Goal: Task Accomplishment & Management: Manage account settings

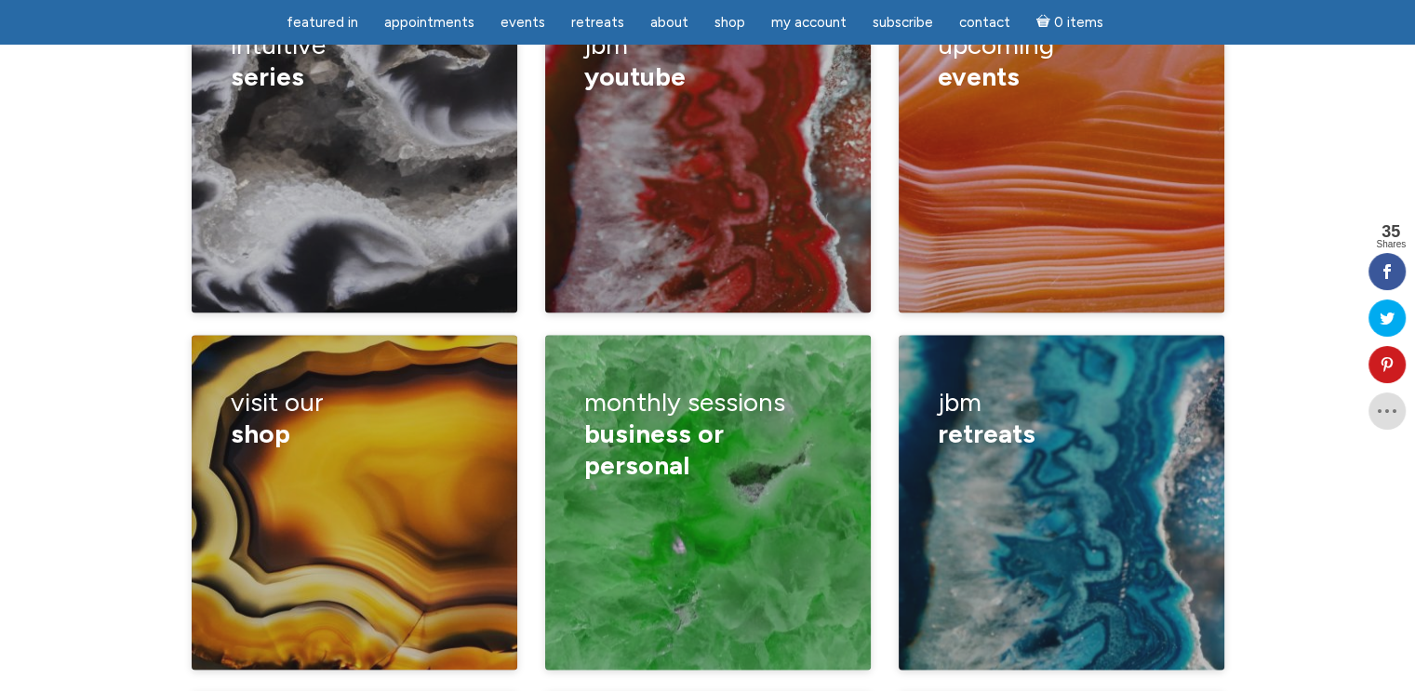
scroll to position [2791, 0]
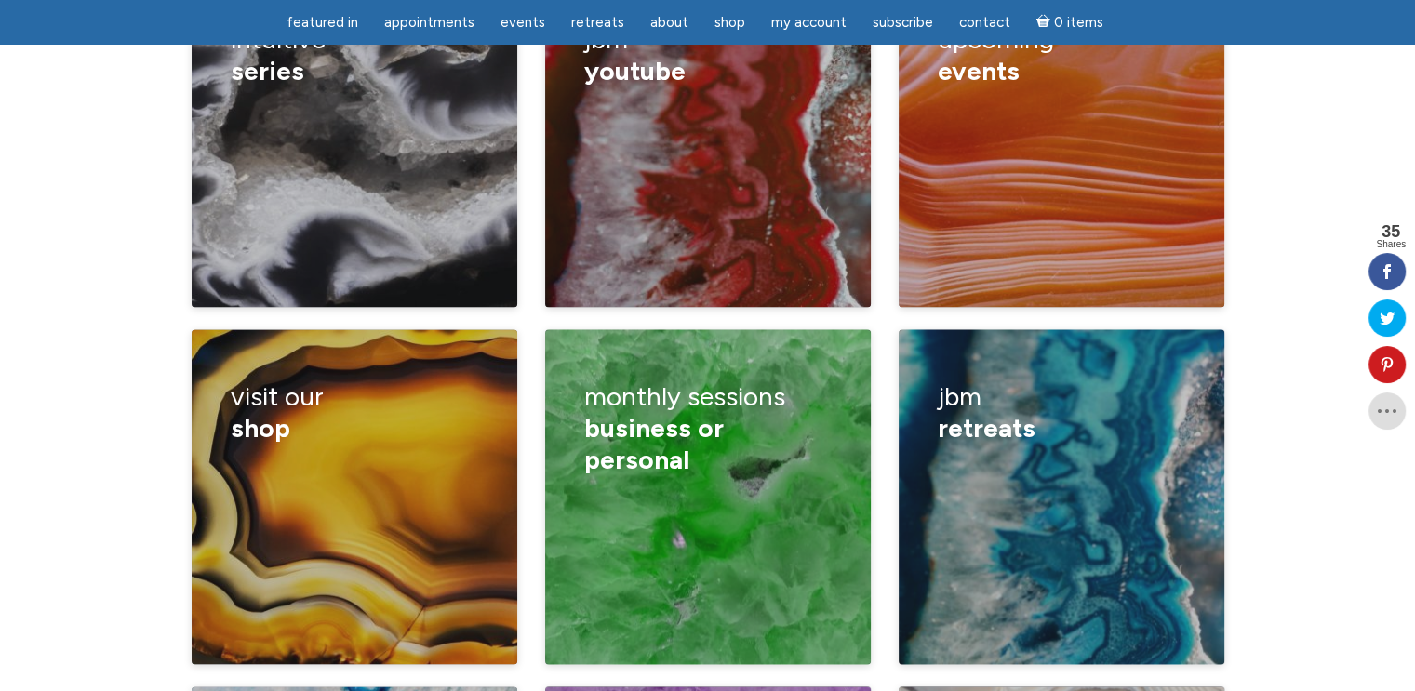
click at [526, 329] on div "visit our shop guided meditations products videos woo woo merch sharables Jamie…" at bounding box center [355, 507] width 354 height 357
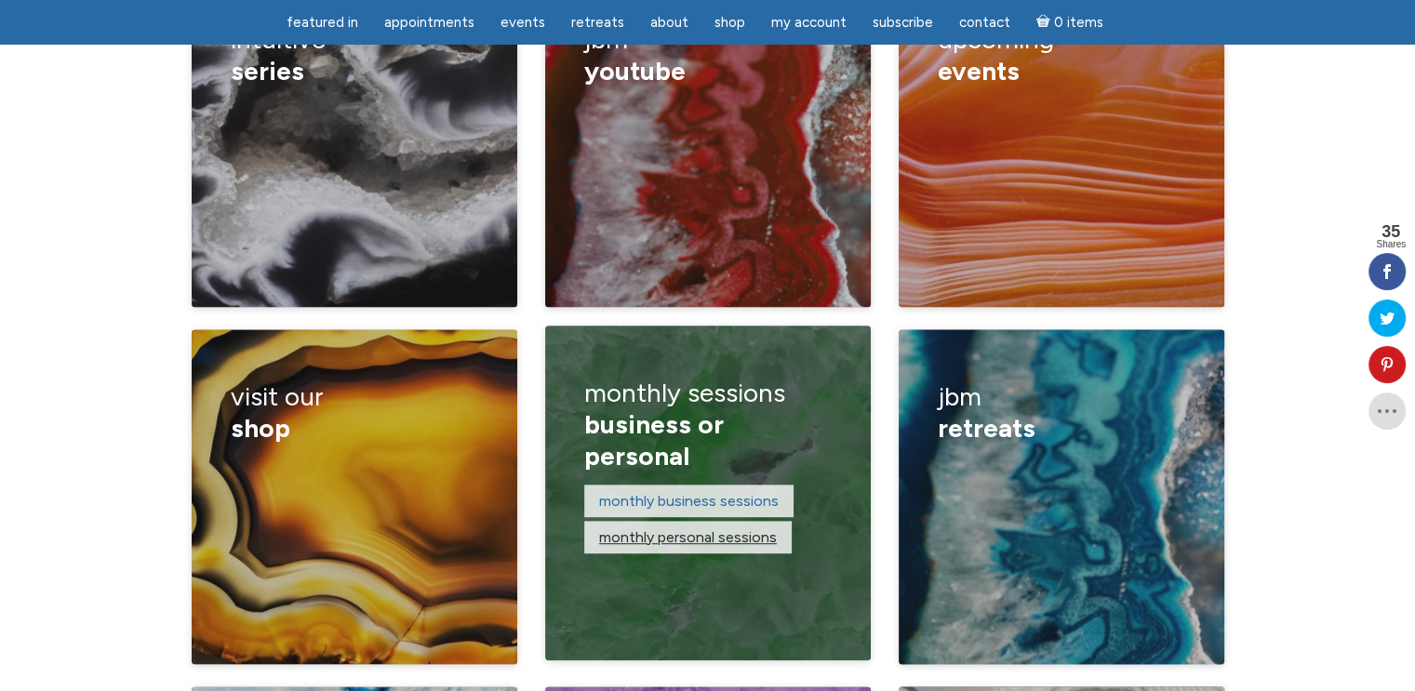
click at [697, 528] on link "monthly personal sessions" at bounding box center [688, 537] width 178 height 18
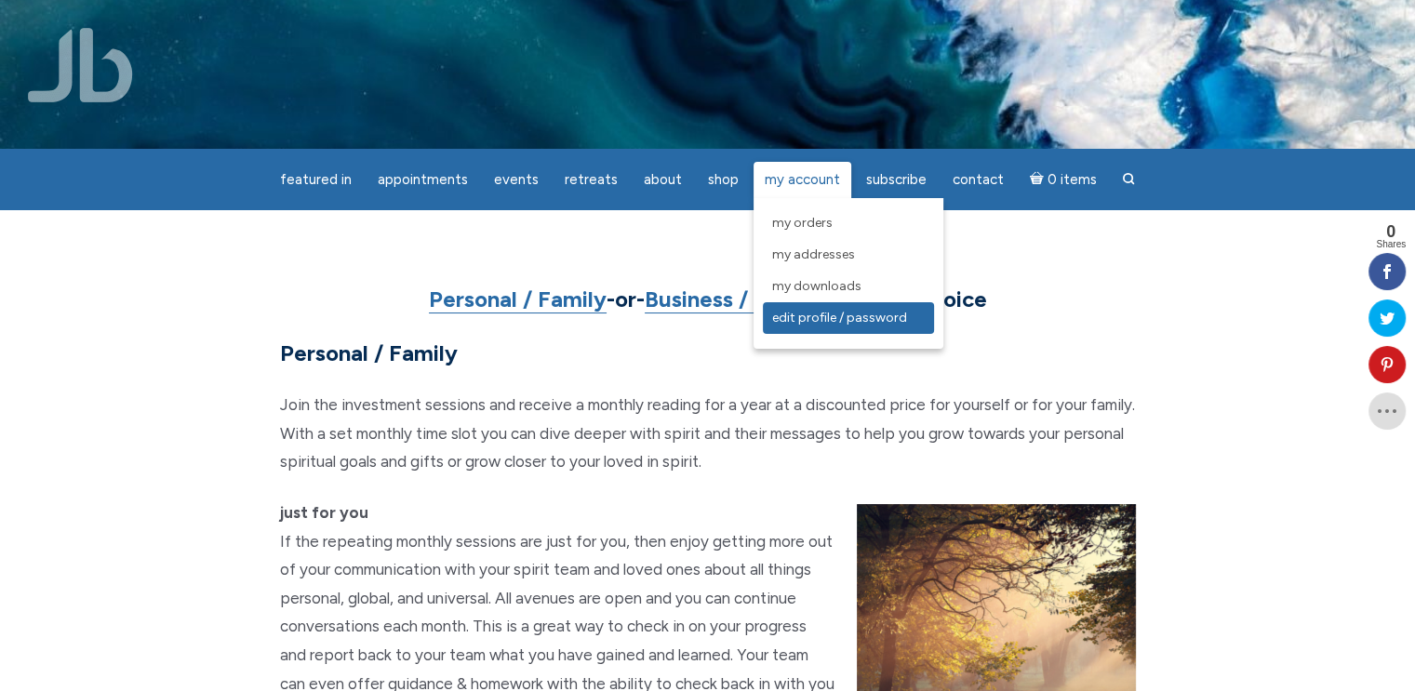
click at [819, 314] on span "Edit Profile / Password" at bounding box center [839, 318] width 135 height 16
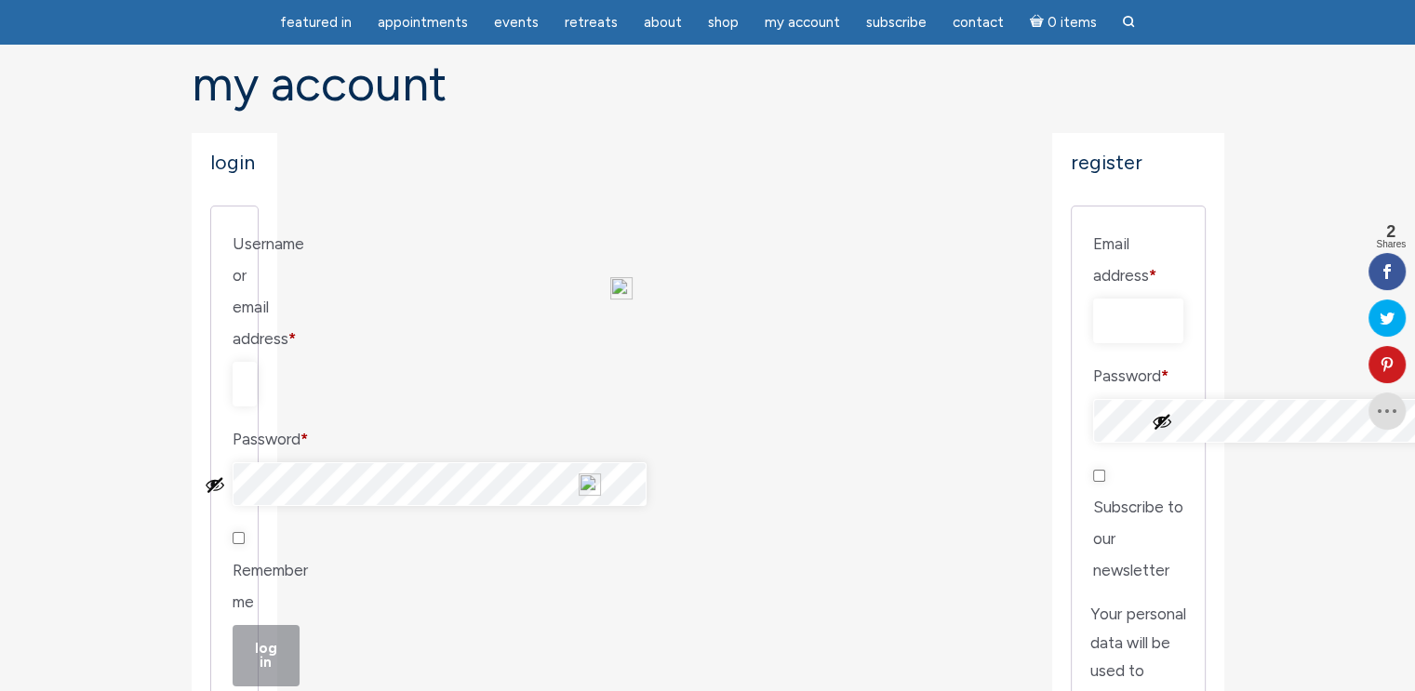
scroll to position [186, 0]
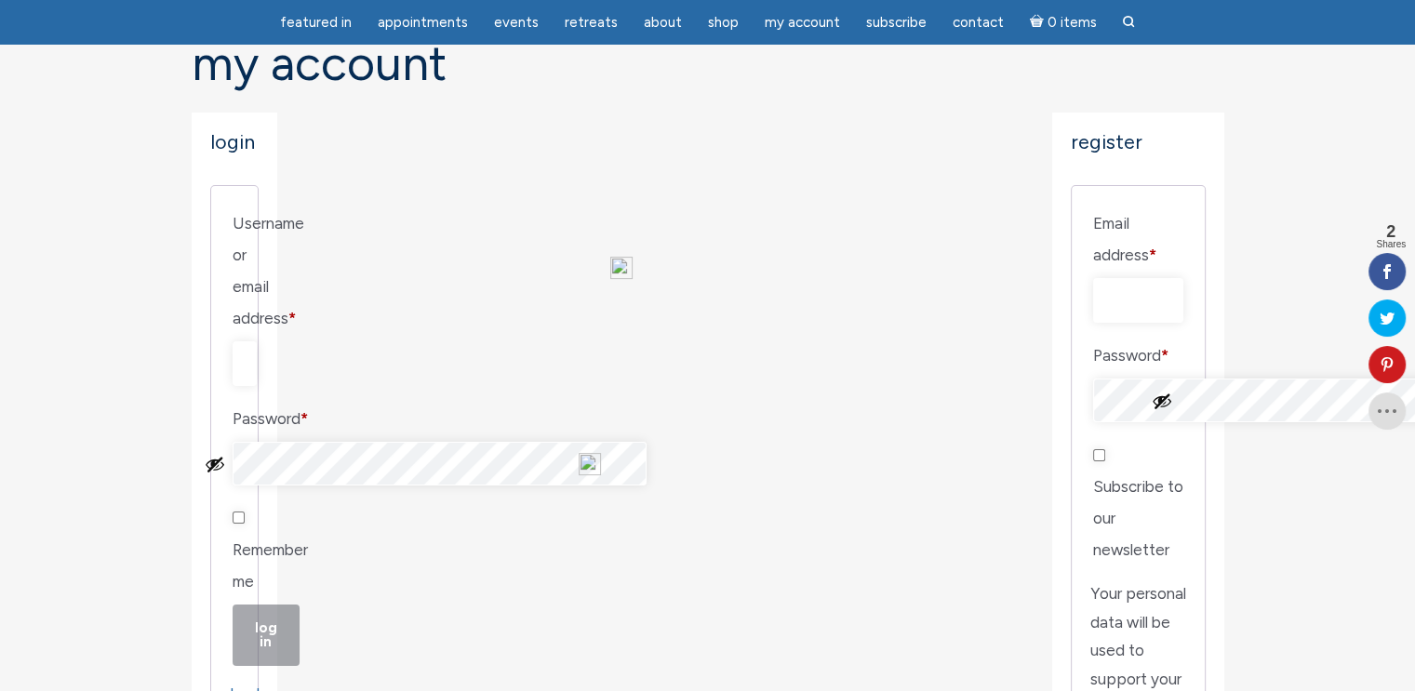
click at [257, 341] on input "Username or email address * Required" at bounding box center [245, 363] width 24 height 45
type input "g"
type input "[EMAIL_ADDRESS][DOMAIN_NAME]"
click at [245, 512] on input "Remember me" at bounding box center [239, 518] width 12 height 12
checkbox input "true"
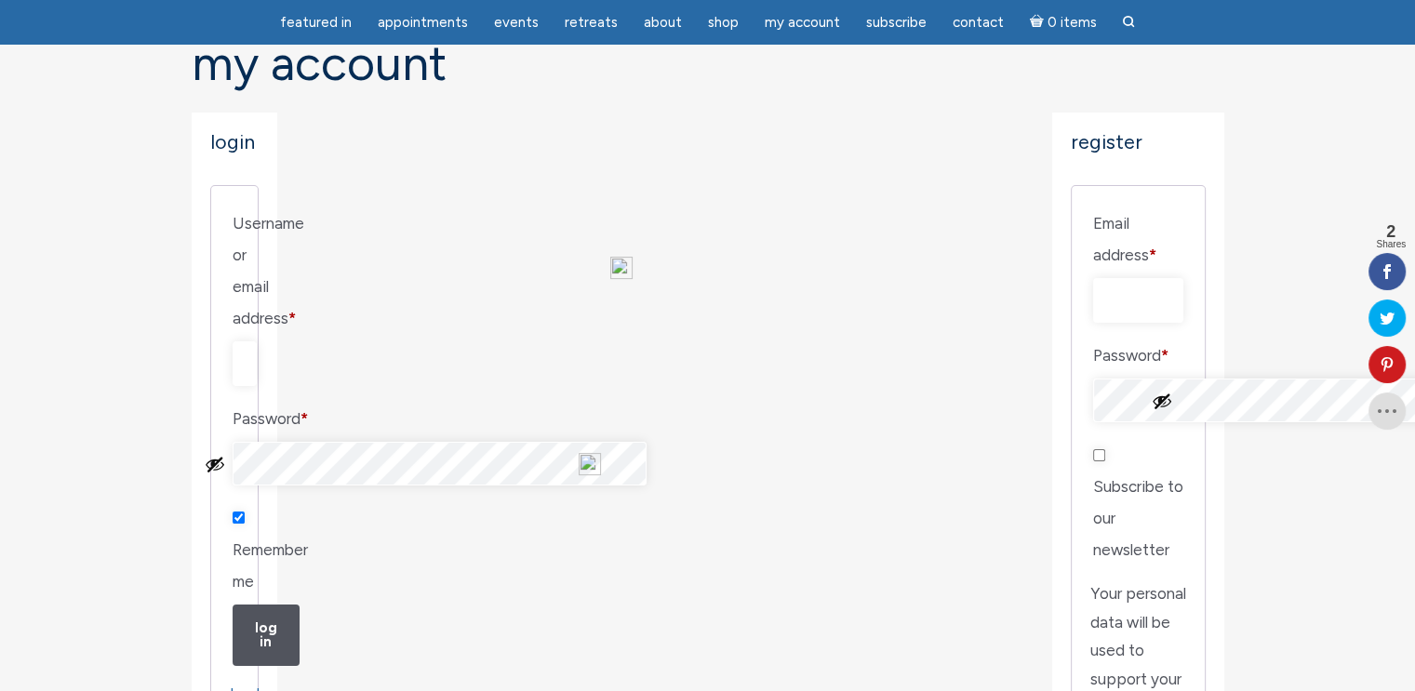
click at [225, 454] on button "Show password" at bounding box center [215, 464] width 20 height 20
click at [268, 605] on button "Log in" at bounding box center [266, 635] width 67 height 61
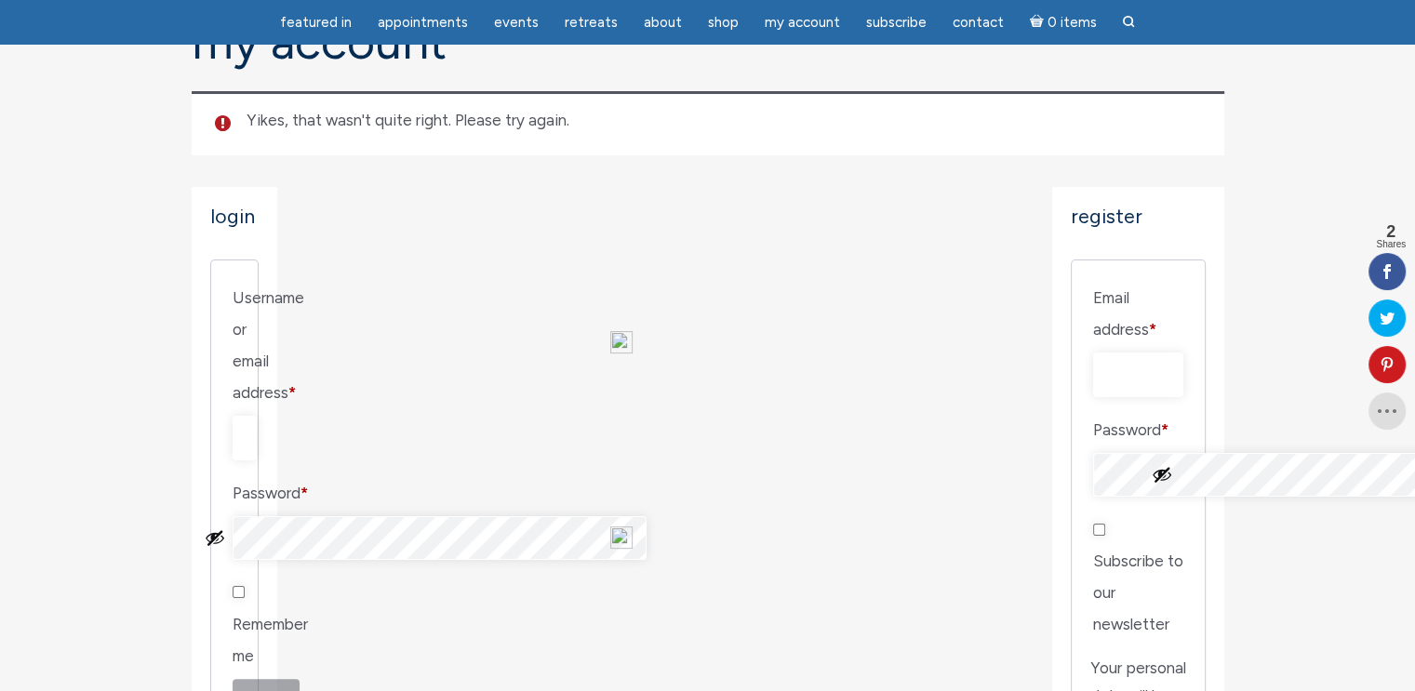
scroll to position [186, 0]
